Goal: Task Accomplishment & Management: Use online tool/utility

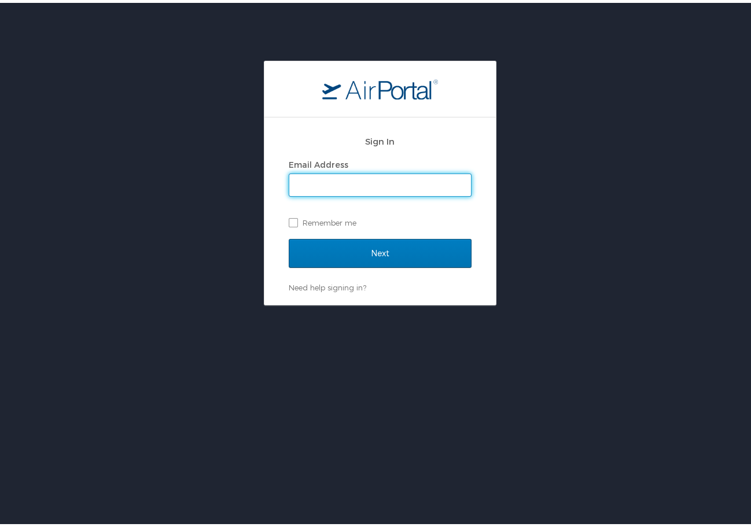
type input "[PERSON_NAME][DOMAIN_NAME][EMAIL_ADDRESS][PERSON_NAME][DOMAIN_NAME]"
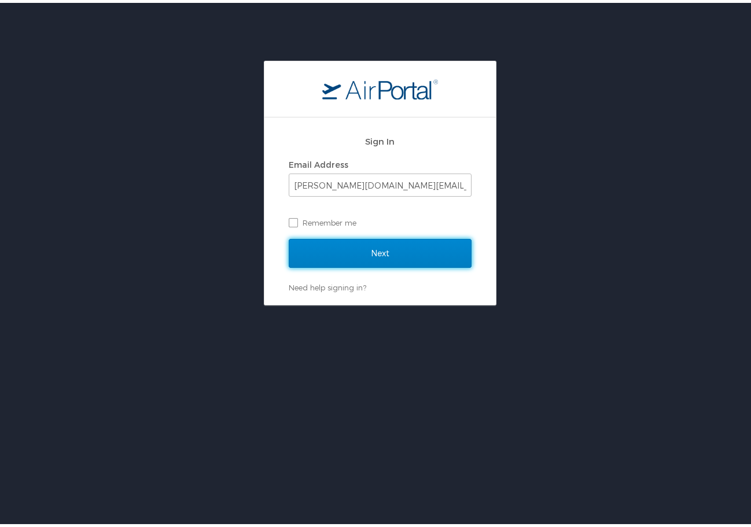
click at [371, 251] on input "Next" at bounding box center [380, 250] width 183 height 29
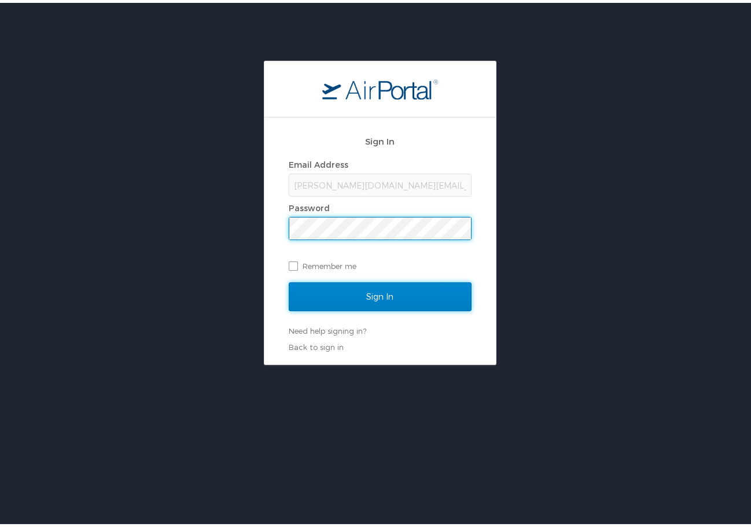
click at [355, 289] on input "Sign In" at bounding box center [380, 293] width 183 height 29
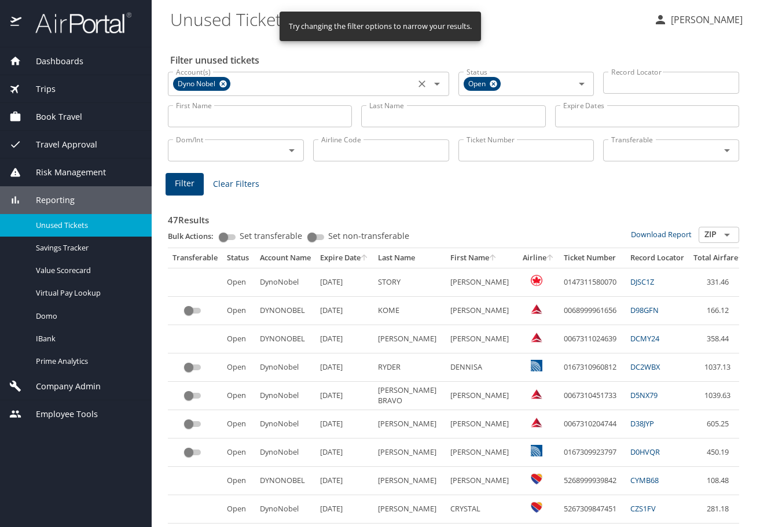
click at [223, 83] on icon at bounding box center [223, 84] width 9 height 13
click at [220, 85] on input "Account(s)" at bounding box center [291, 82] width 240 height 15
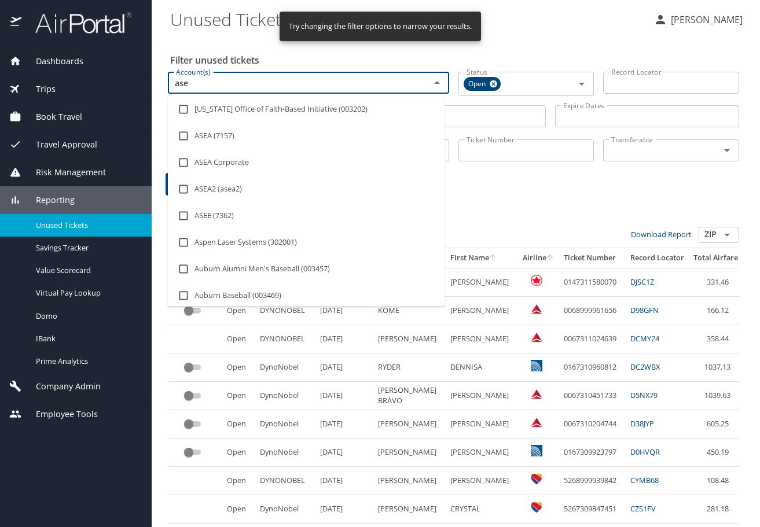
type input "asea"
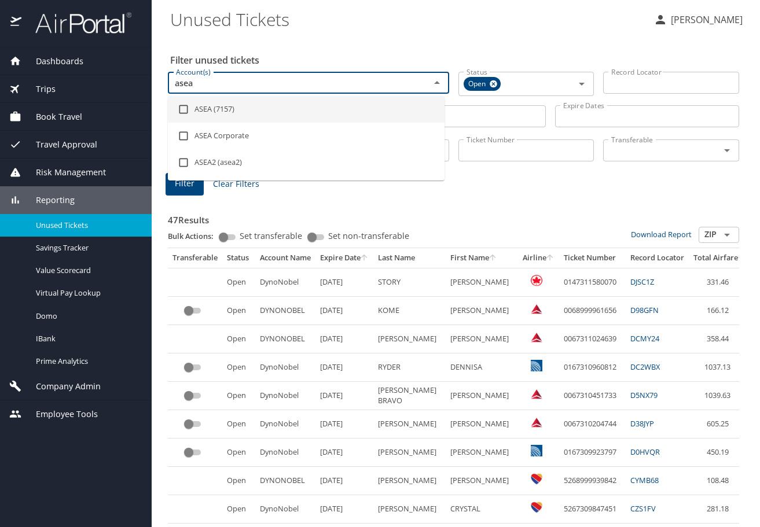
click at [182, 108] on input "checkbox" at bounding box center [183, 109] width 22 height 22
checkbox input "true"
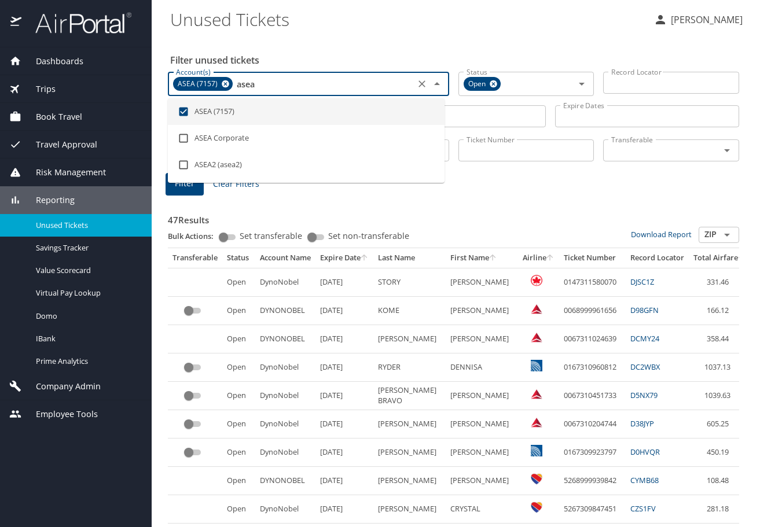
type input "asea"
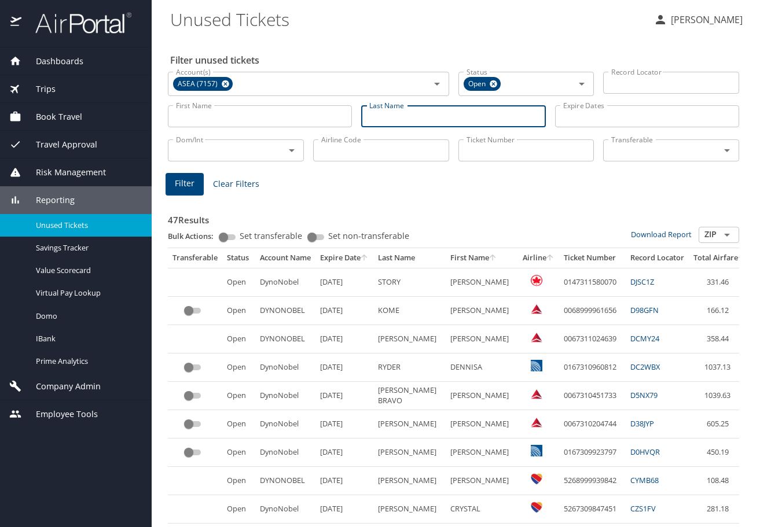
click at [455, 116] on input "Last Name" at bounding box center [453, 116] width 184 height 22
type input "bruce"
click at [182, 186] on span "Filter" at bounding box center [185, 183] width 20 height 14
